Goal: Task Accomplishment & Management: Use online tool/utility

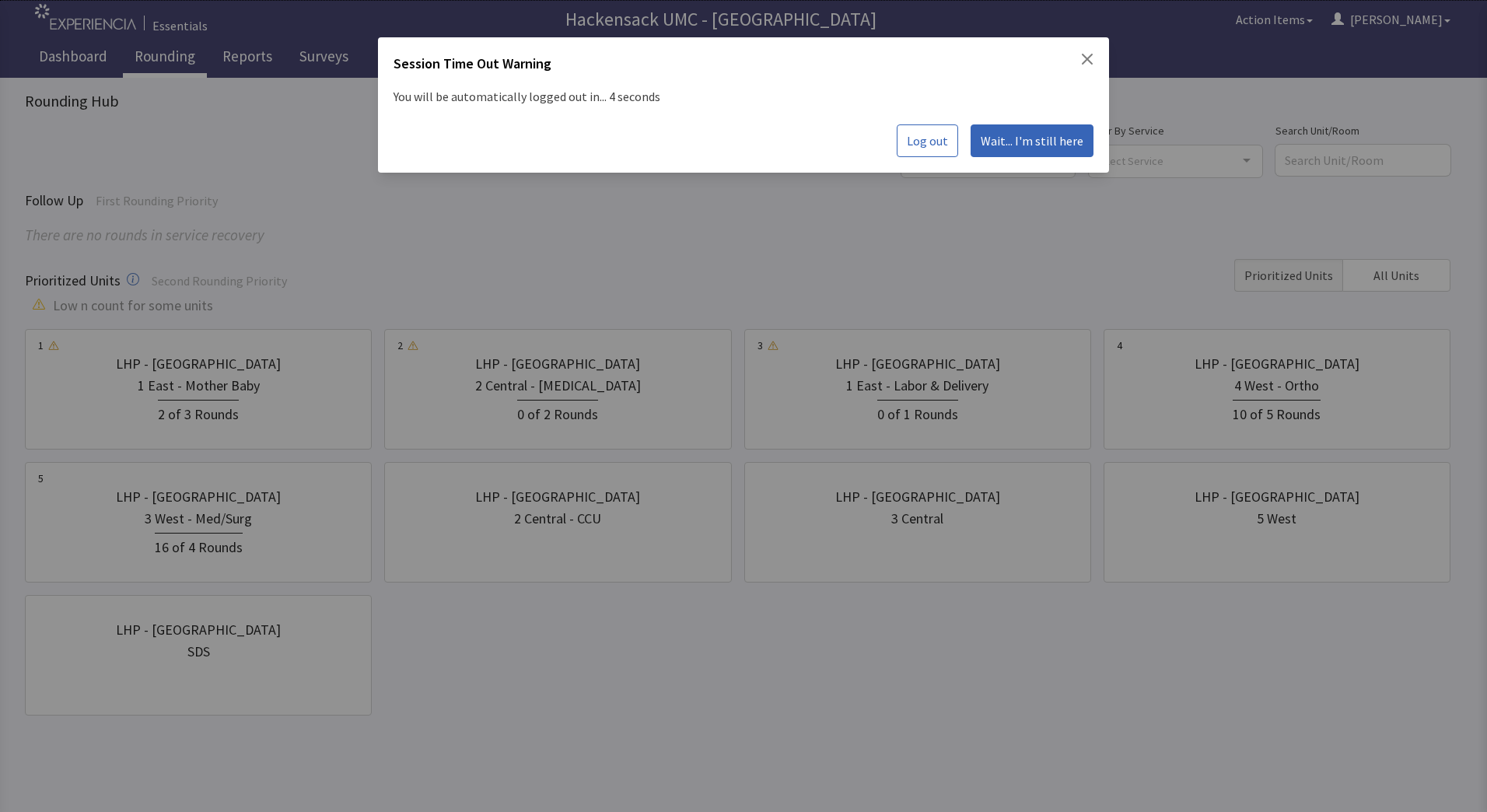
click at [1015, 139] on span "Wait... I'm still here" at bounding box center [1031, 141] width 102 height 19
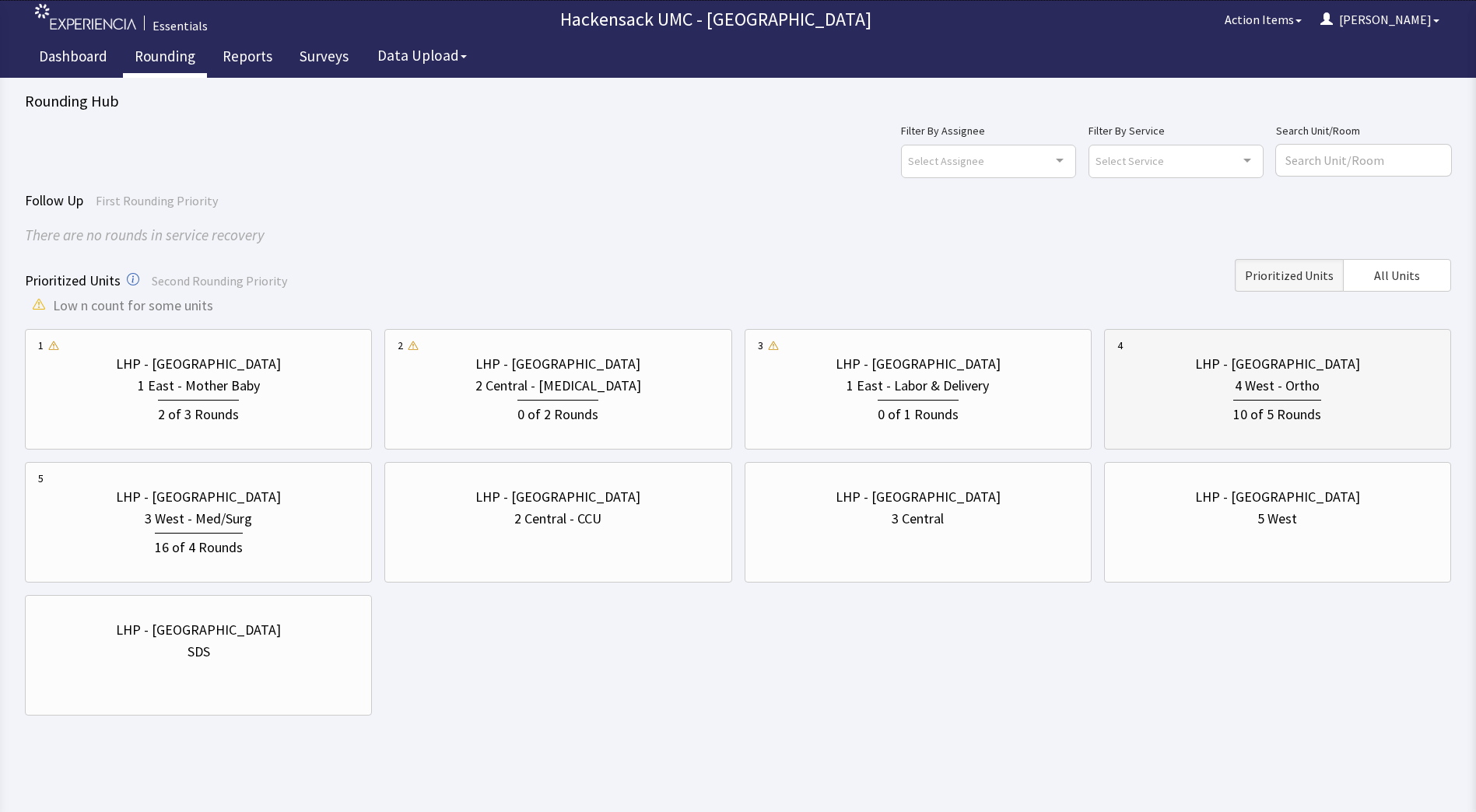
click at [1249, 395] on div "4 West - Ortho" at bounding box center [1276, 386] width 85 height 22
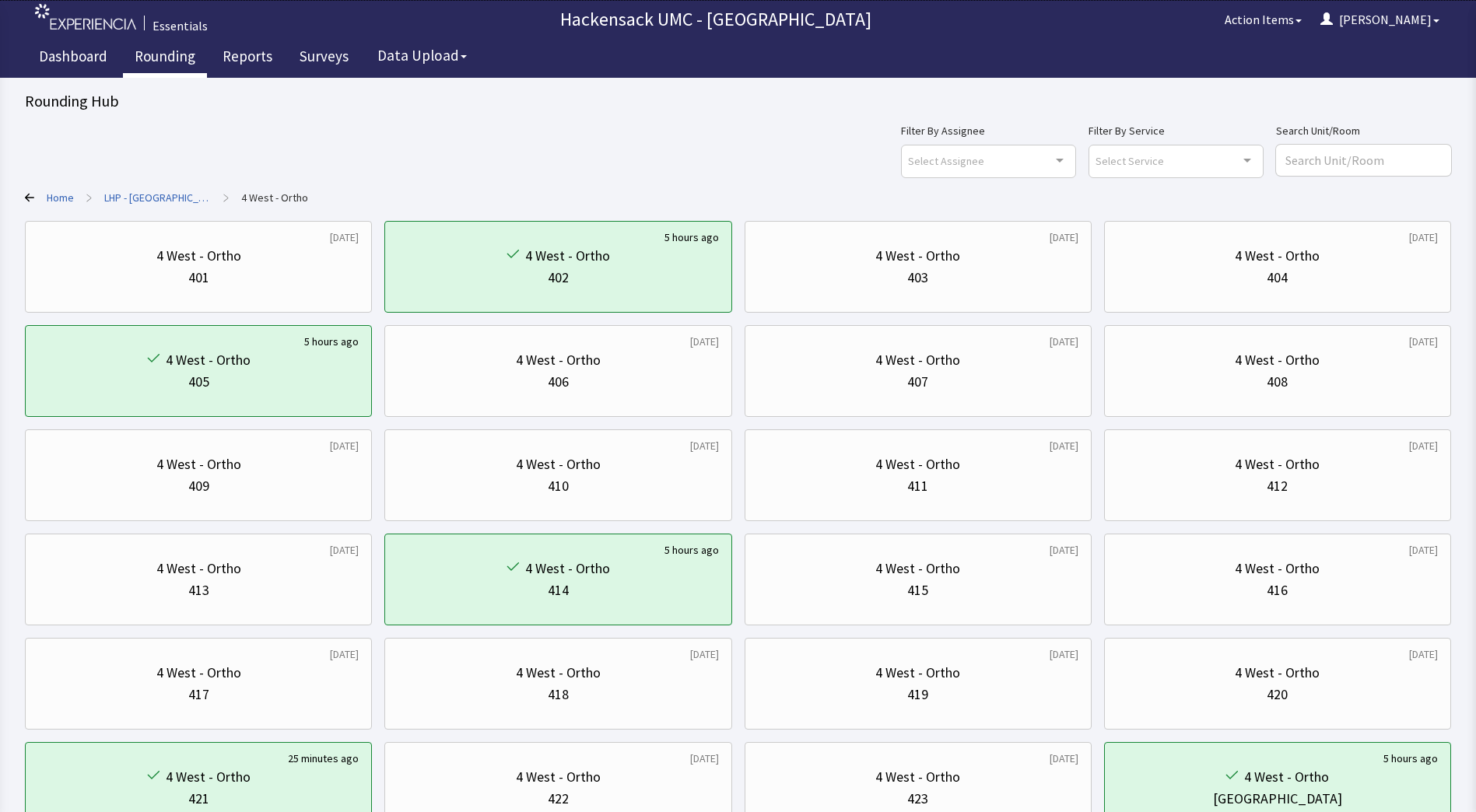
scroll to position [124, 0]
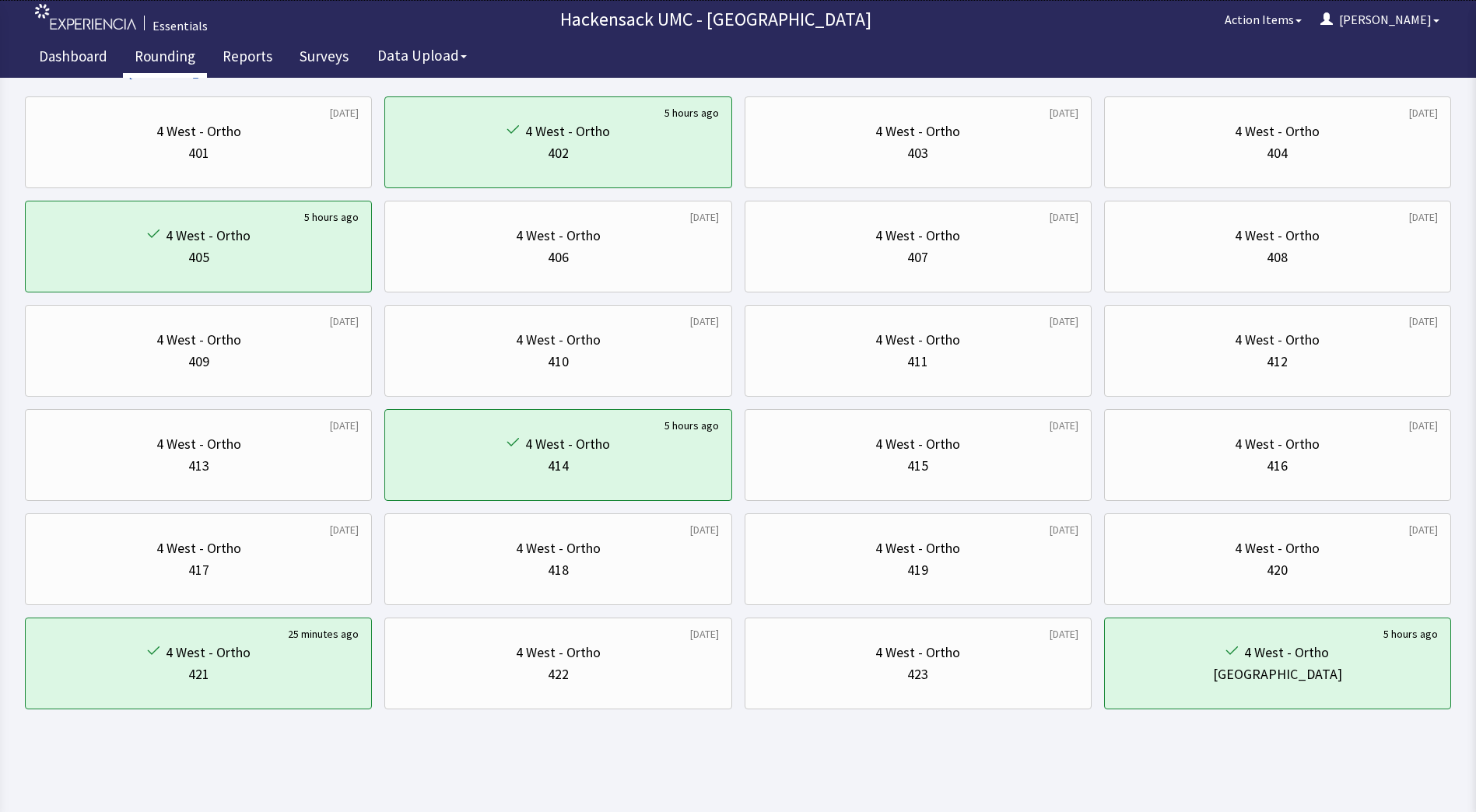
click at [161, 68] on link "Rounding" at bounding box center [164, 58] width 84 height 39
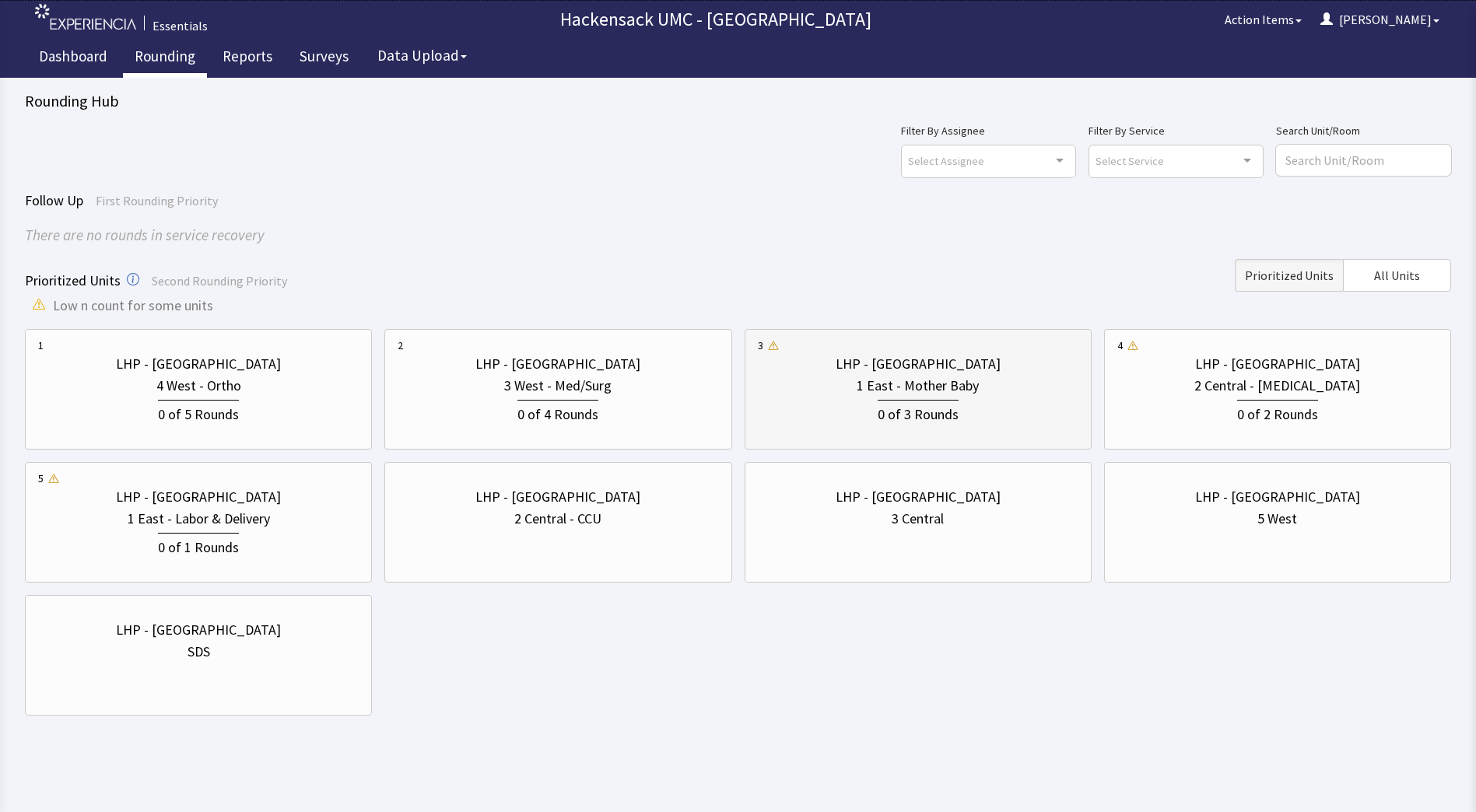
click at [906, 355] on div "LHP - Pascack Valley" at bounding box center [917, 364] width 165 height 22
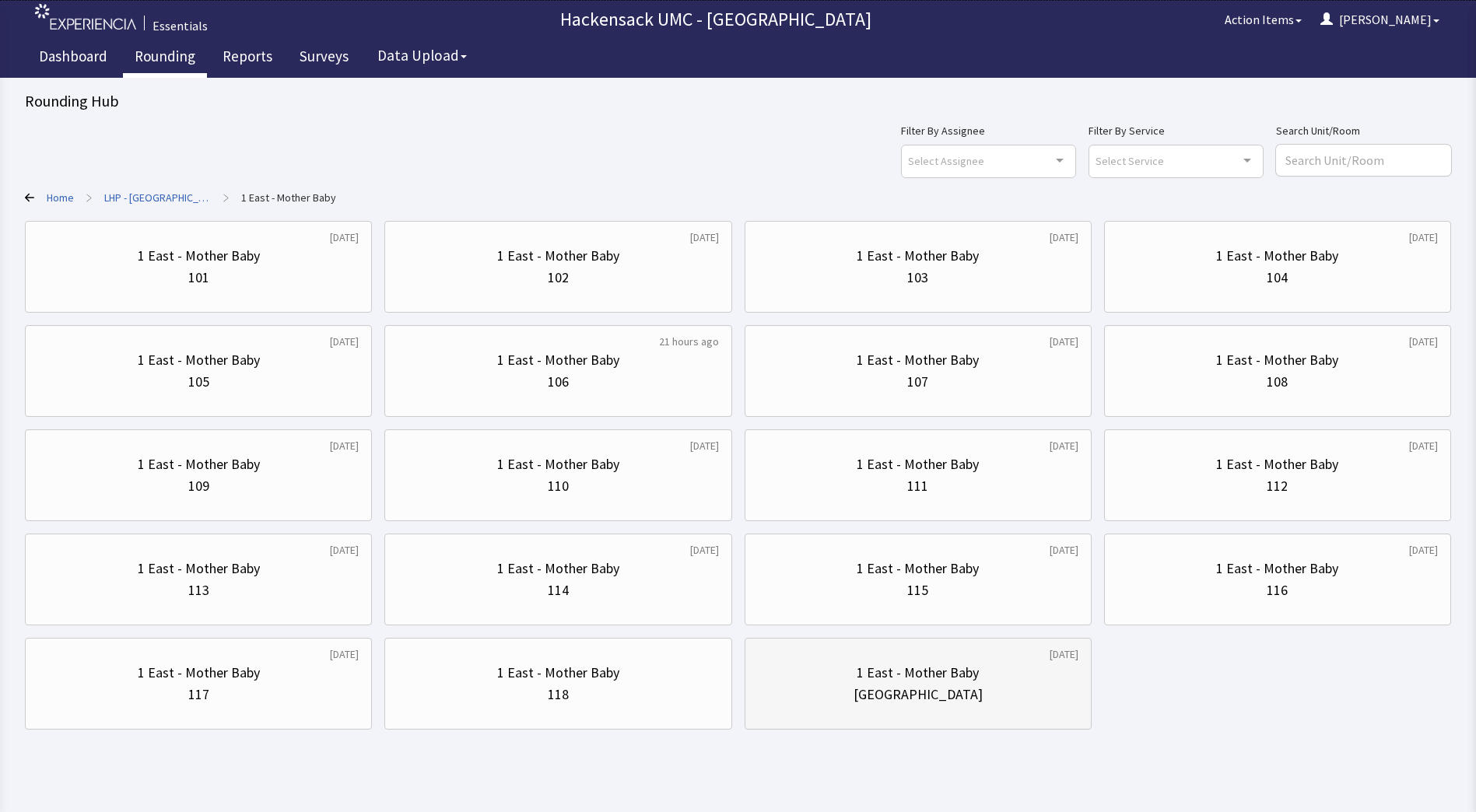
click at [883, 653] on div "1 East - Mother Baby Nurse Station" at bounding box center [917, 684] width 320 height 74
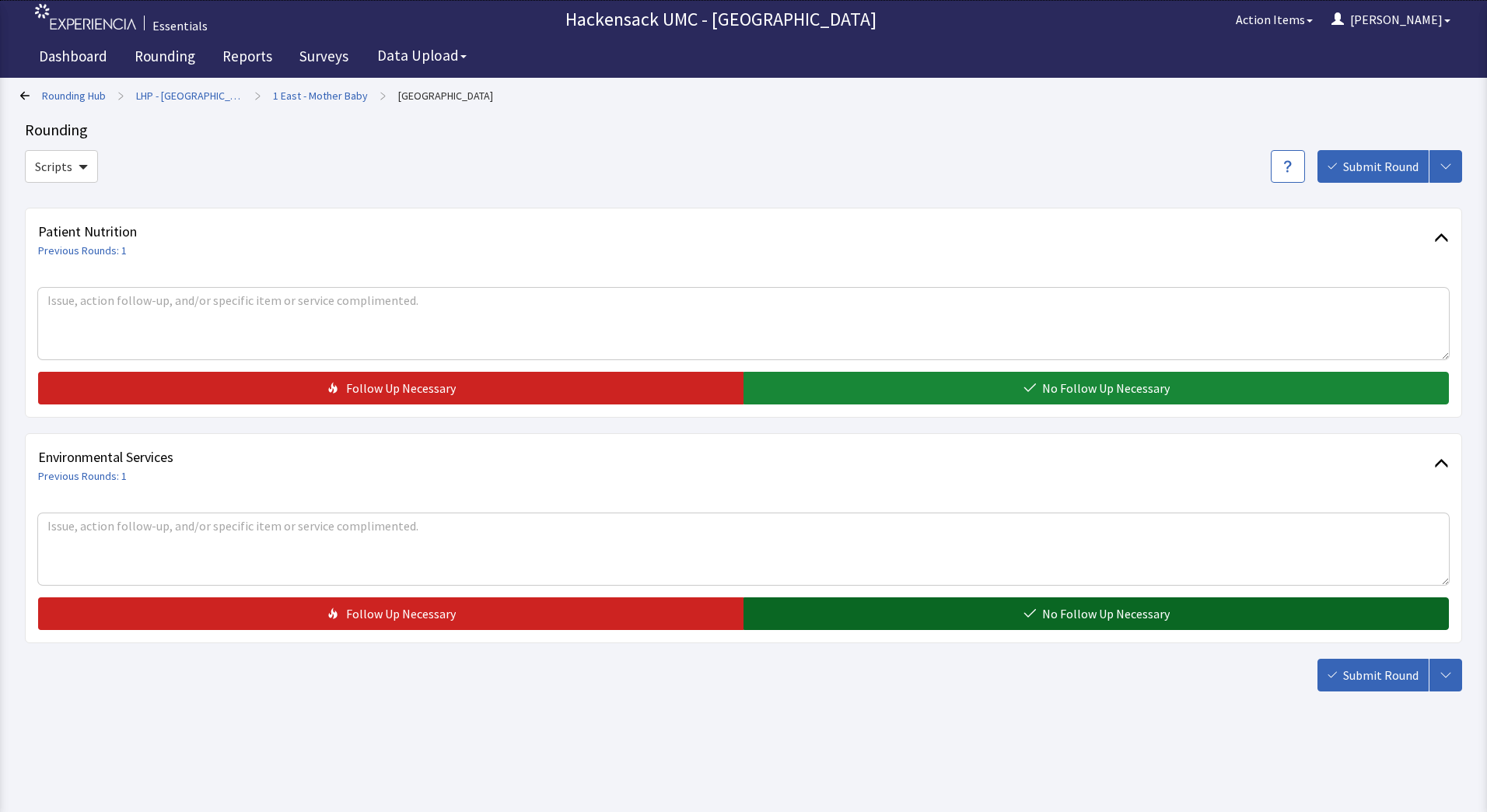
click at [946, 629] on button "No Follow Up Necessary" at bounding box center [1096, 613] width 706 height 33
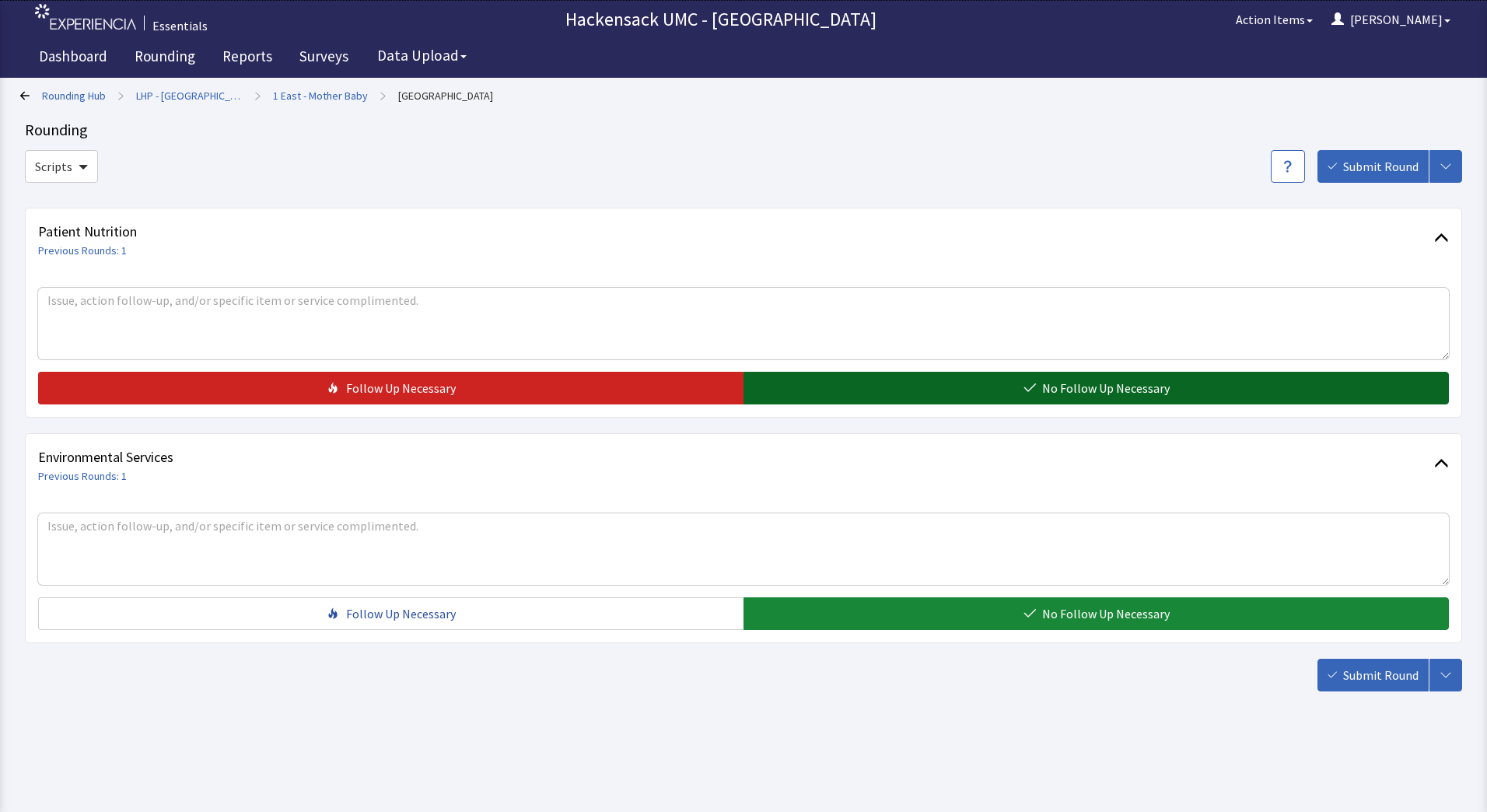
click at [1056, 384] on span "No Follow Up Necessary" at bounding box center [1106, 388] width 128 height 19
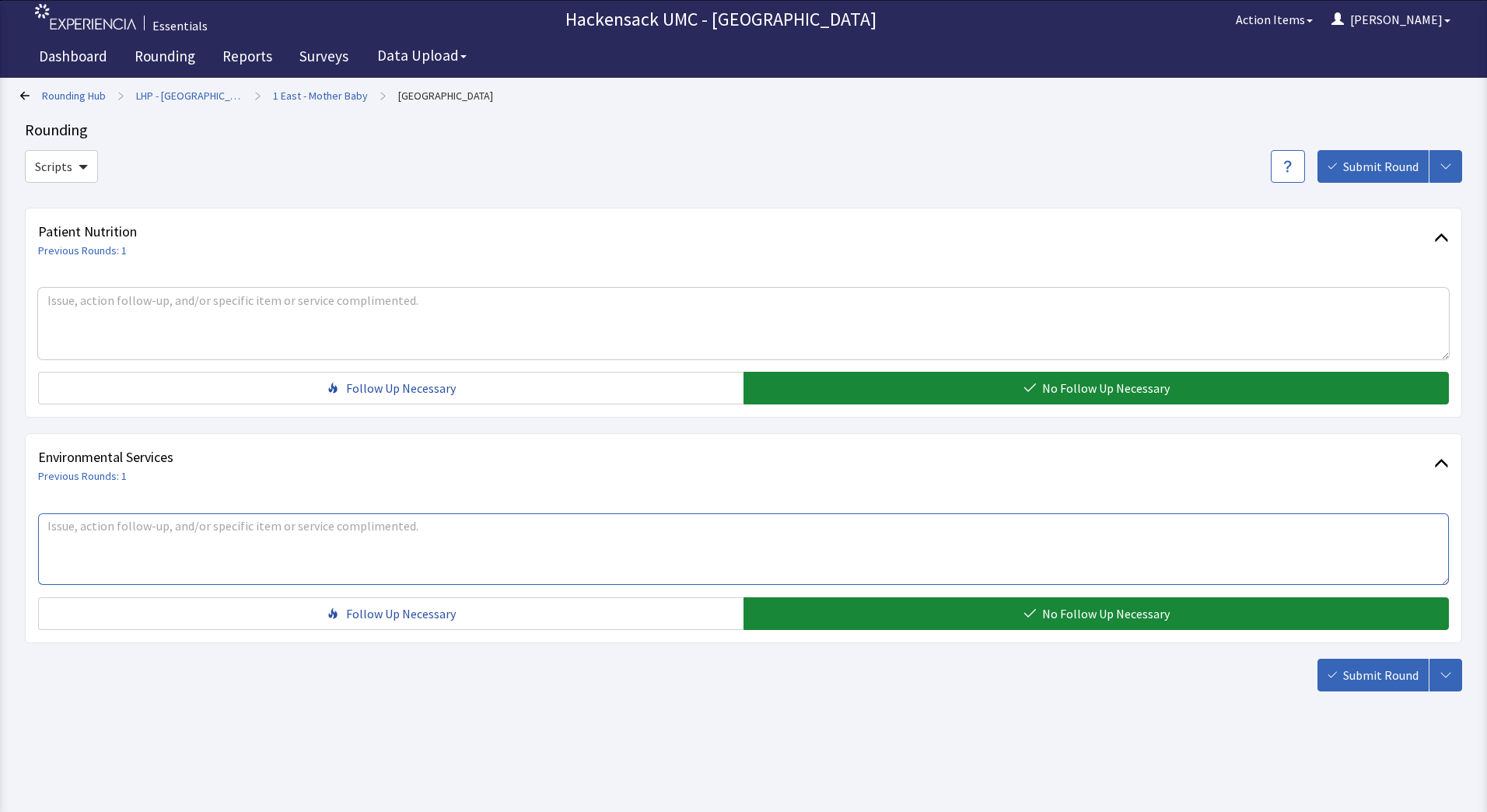
click at [280, 553] on textarea at bounding box center [743, 548] width 1411 height 72
type textarea "Marie - needs baby shirts also, going to be busy today 5 discharges"
click at [1355, 678] on span "Submit Round" at bounding box center [1380, 675] width 75 height 19
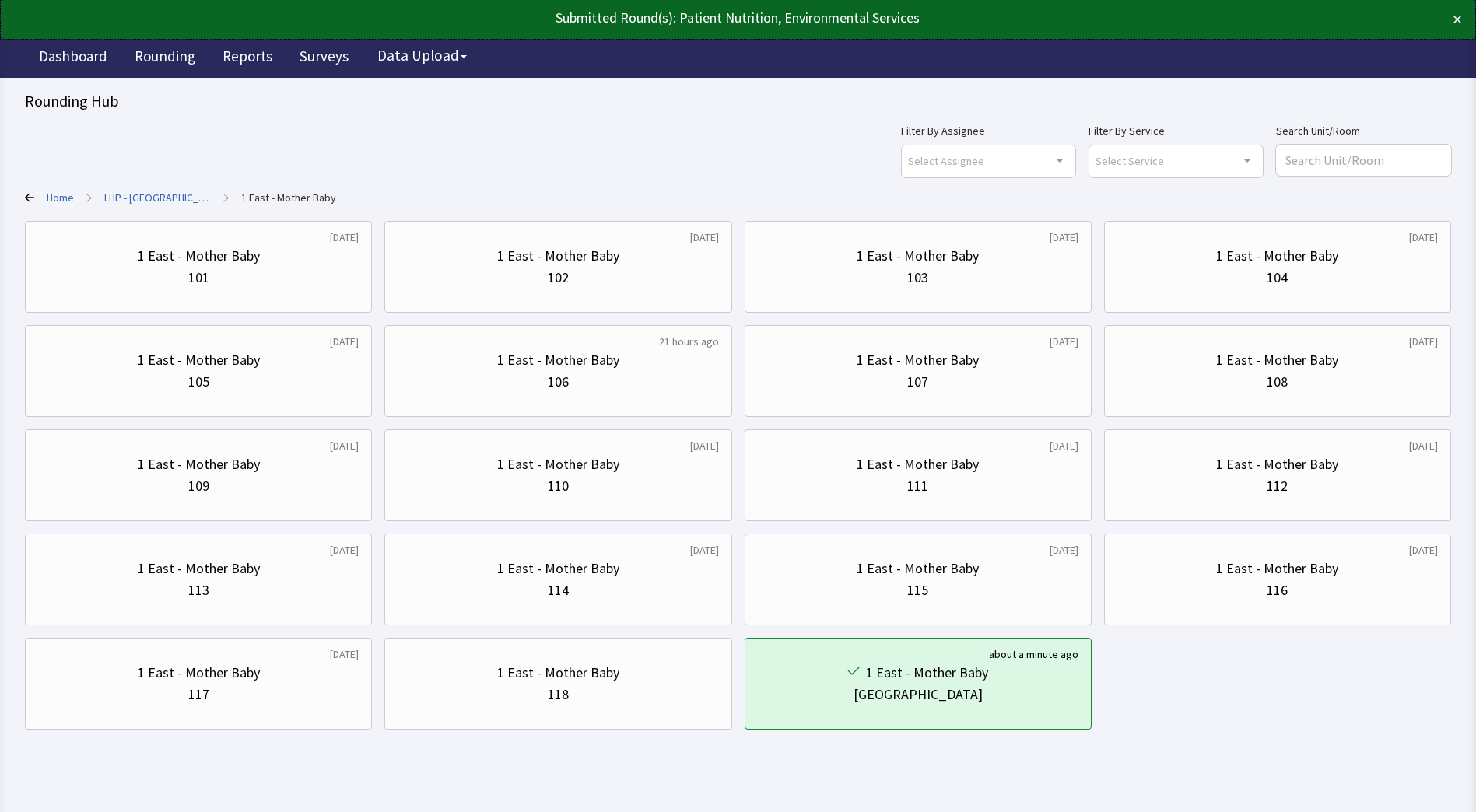
click at [84, 107] on div "Rounding Hub" at bounding box center [737, 101] width 1426 height 22
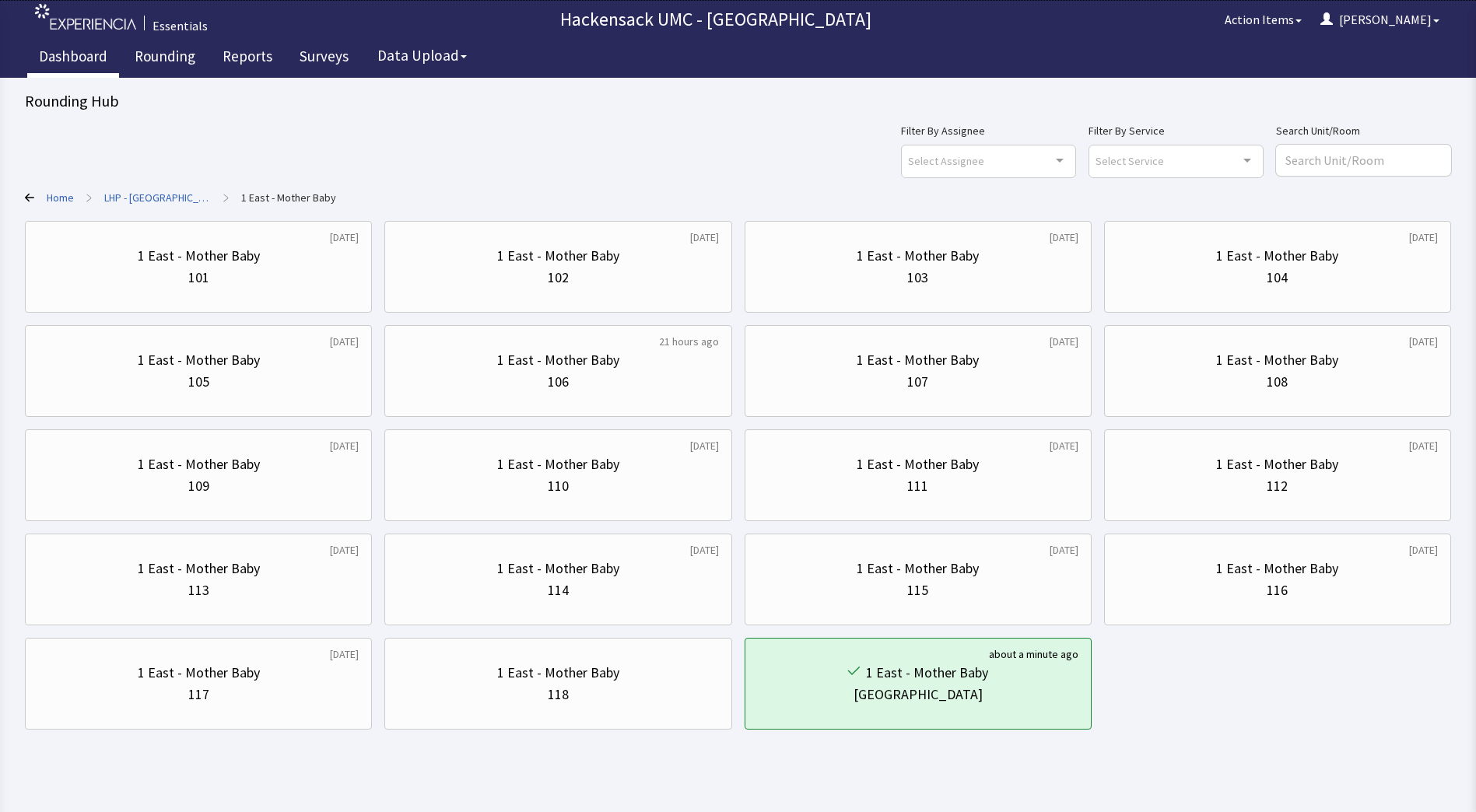
click at [85, 60] on link "Dashboard" at bounding box center [73, 58] width 92 height 39
